Goal: Information Seeking & Learning: Learn about a topic

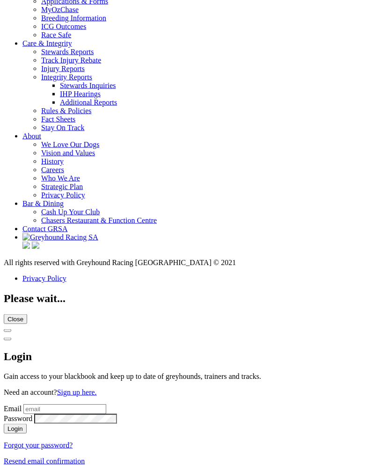
scroll to position [3269, 0]
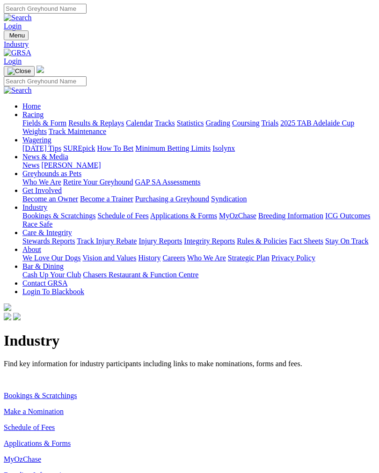
click at [52, 408] on link "Make a Nomination" at bounding box center [34, 412] width 60 height 8
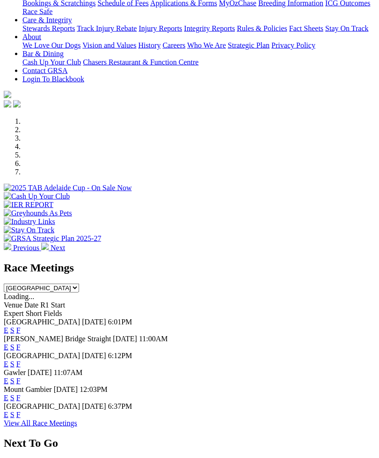
scroll to position [196, 0]
click at [21, 326] on link "F" at bounding box center [18, 330] width 4 height 8
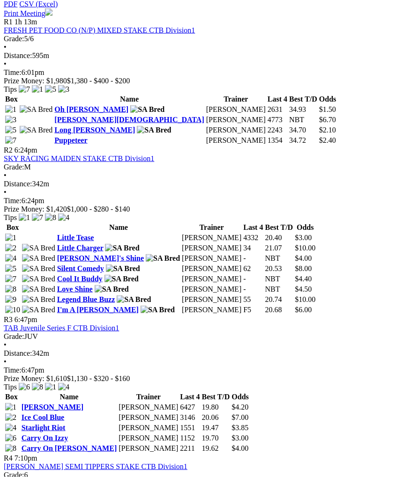
scroll to position [471, 0]
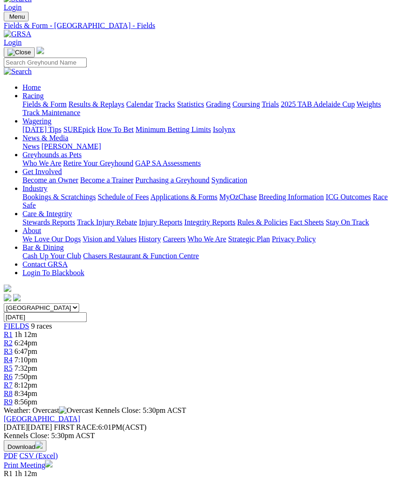
scroll to position [16, 0]
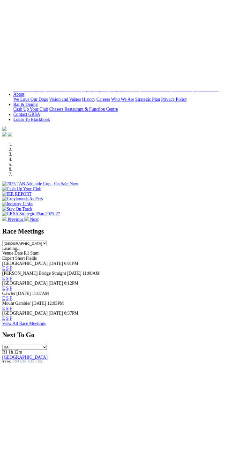
scroll to position [192, 0]
